Goal: Obtain resource: Obtain resource

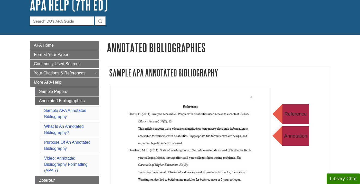
scroll to position [37, 0]
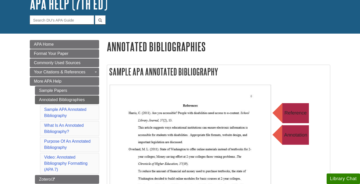
click at [237, 79] on div "Sample APA Annotated Bibliography" at bounding box center [218, 180] width 223 height 231
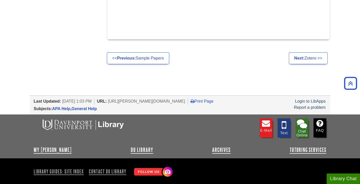
scroll to position [592, 0]
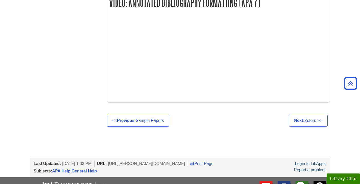
click at [271, 56] on div at bounding box center [219, 57] width 218 height 83
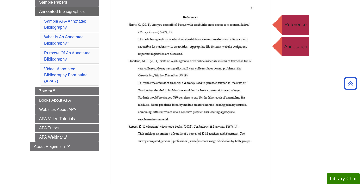
scroll to position [57, 0]
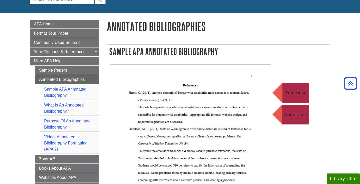
click at [54, 92] on li "Sample APA Annotated Bibliography" at bounding box center [69, 92] width 59 height 15
click at [59, 90] on link "Sample APA Annotated Bibliography" at bounding box center [65, 92] width 42 height 11
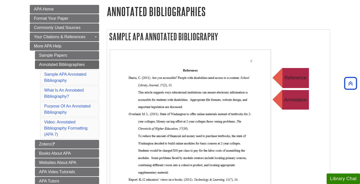
scroll to position [61, 0]
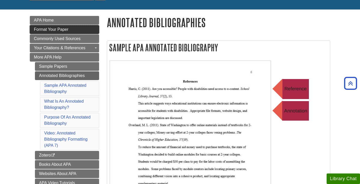
click at [52, 29] on span "Format Your Paper" at bounding box center [51, 29] width 34 height 4
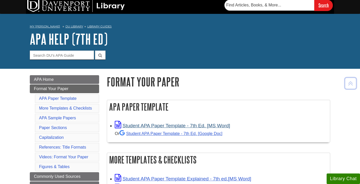
scroll to position [1, 0]
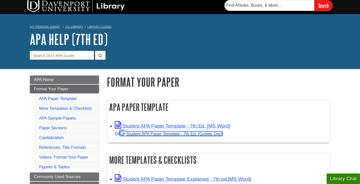
click at [147, 133] on link "Student APA Paper Template - 7th Ed. [Google Doc]" at bounding box center [170, 134] width 103 height 5
